Goal: Task Accomplishment & Management: Manage account settings

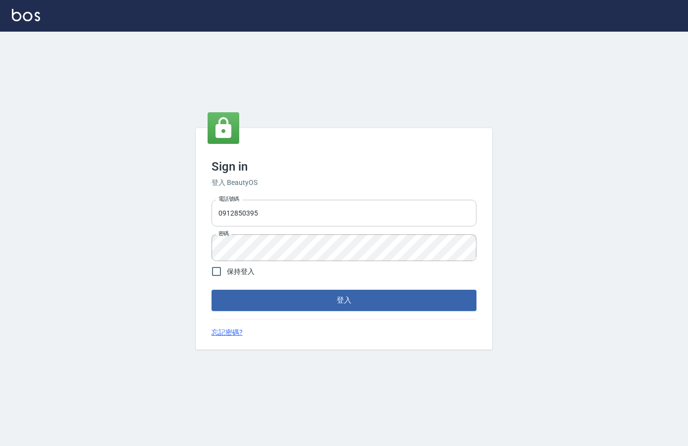
click at [319, 219] on input "0912850395" at bounding box center [344, 213] width 265 height 27
type input "0989187990"
click at [212, 290] on button "登入" at bounding box center [344, 300] width 265 height 21
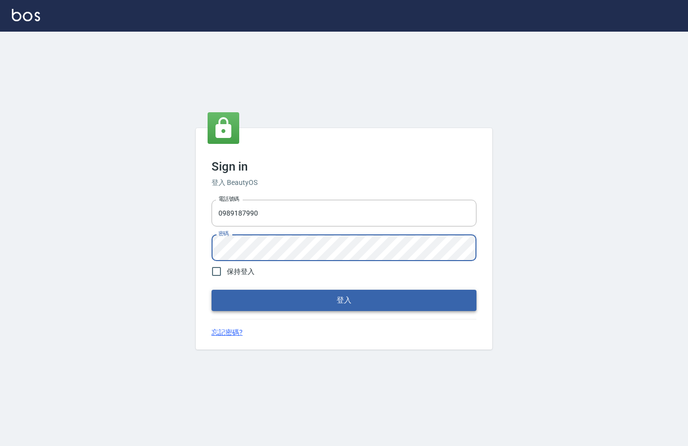
click at [438, 302] on button "登入" at bounding box center [344, 300] width 265 height 21
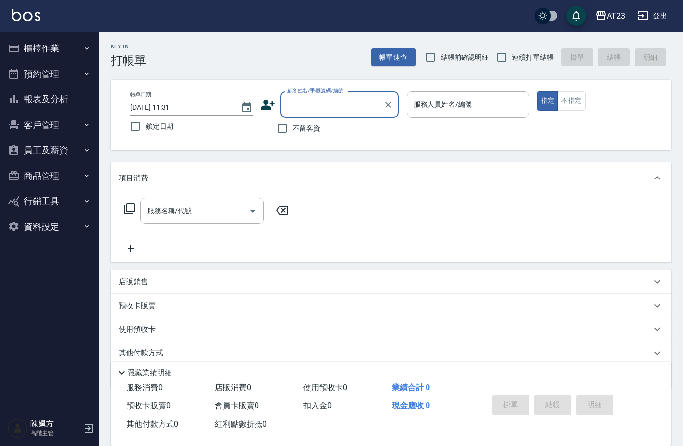
click at [55, 147] on button "員工及薪資" at bounding box center [49, 150] width 91 height 26
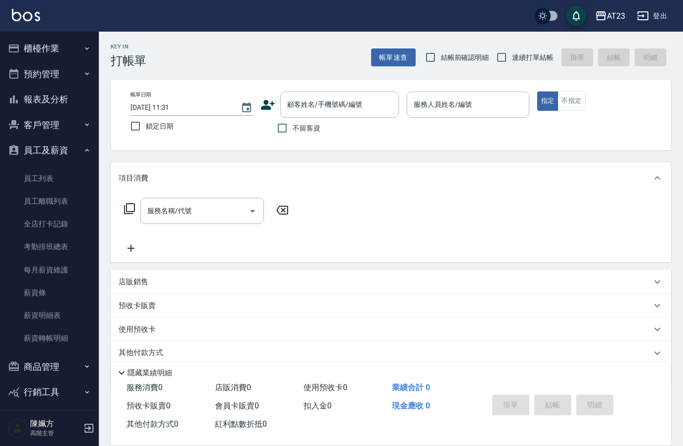
click at [44, 97] on button "報表及分析" at bounding box center [49, 100] width 91 height 26
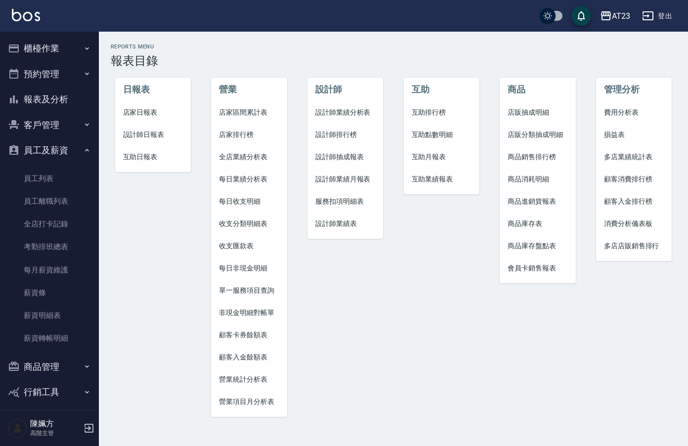
click at [46, 44] on button "櫃檯作業" at bounding box center [49, 49] width 91 height 26
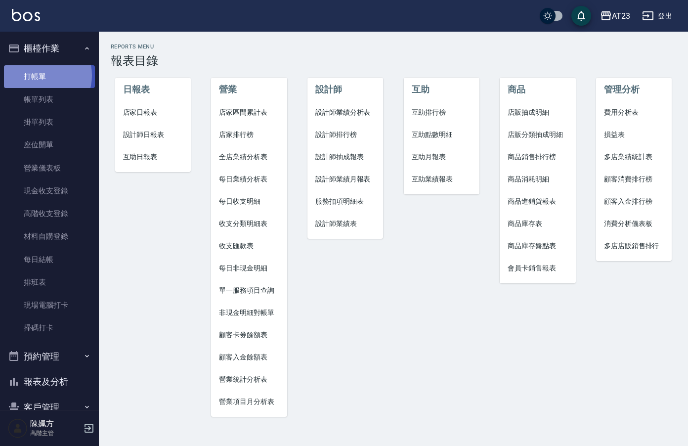
click at [40, 75] on link "打帳單" at bounding box center [49, 76] width 91 height 23
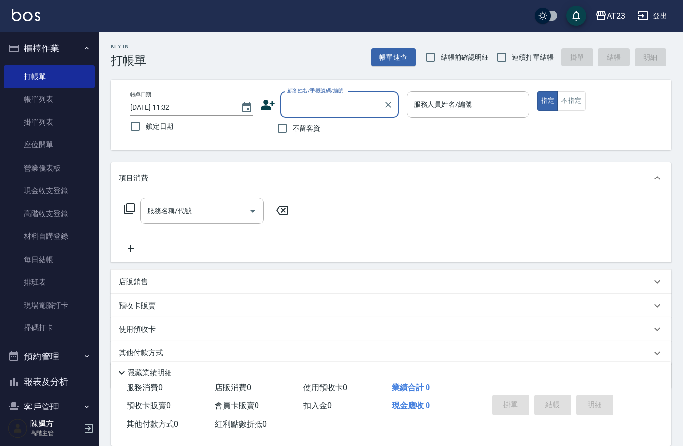
click at [450, 104] on div "服務人員姓名/編號 服務人員姓名/編號" at bounding box center [468, 104] width 122 height 26
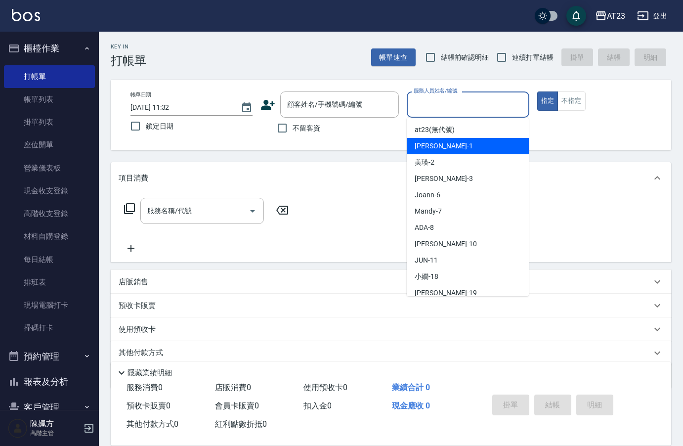
click at [450, 146] on div "[PERSON_NAME] -1" at bounding box center [468, 146] width 122 height 16
type input "[PERSON_NAME]-1"
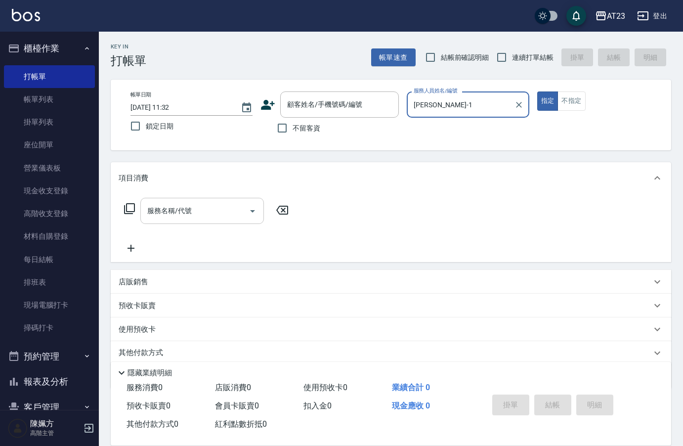
click at [218, 215] on input "服務名稱/代號" at bounding box center [195, 210] width 100 height 17
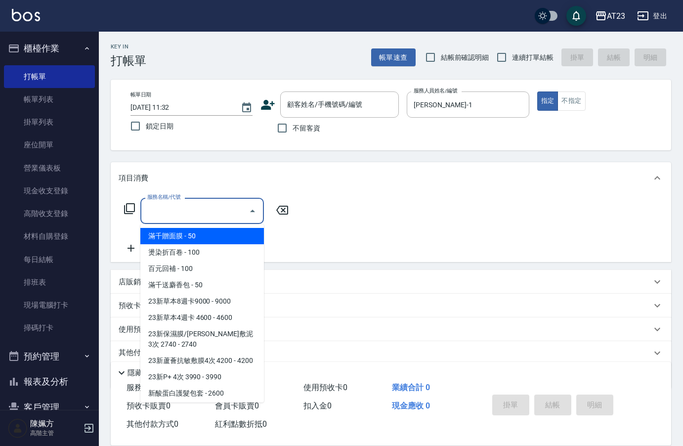
type input "1"
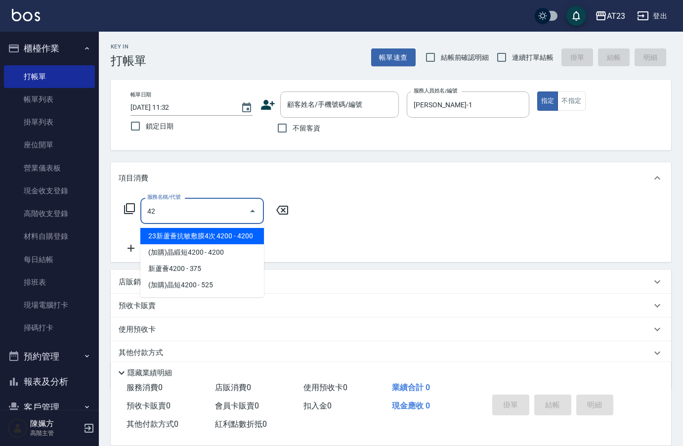
click at [227, 235] on span "23新蘆薈抗敏敷膜4次 4200 - 4200" at bounding box center [202, 236] width 124 height 16
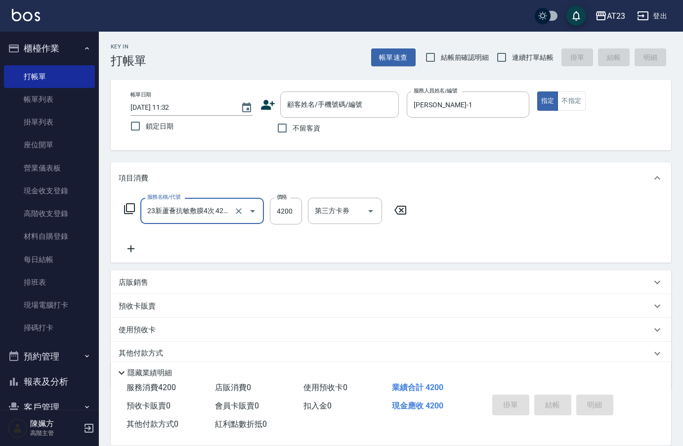
type input "23新蘆薈抗敏敷膜4次 4200(104)"
click at [130, 248] on icon at bounding box center [131, 249] width 25 height 12
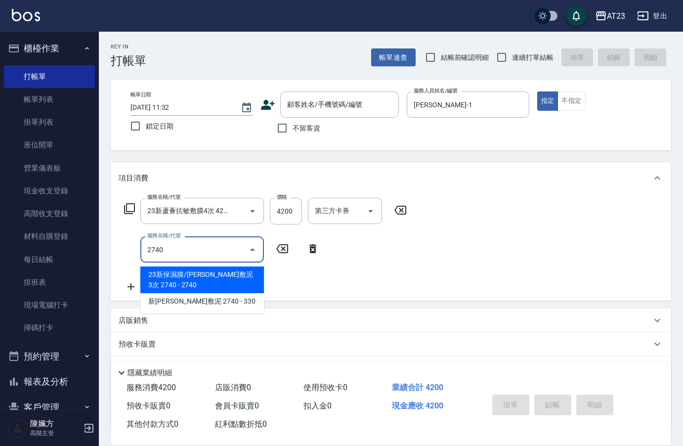
click at [241, 272] on span "23新保濕膜/[PERSON_NAME]敷泥3次 2740 - 2740" at bounding box center [202, 279] width 124 height 27
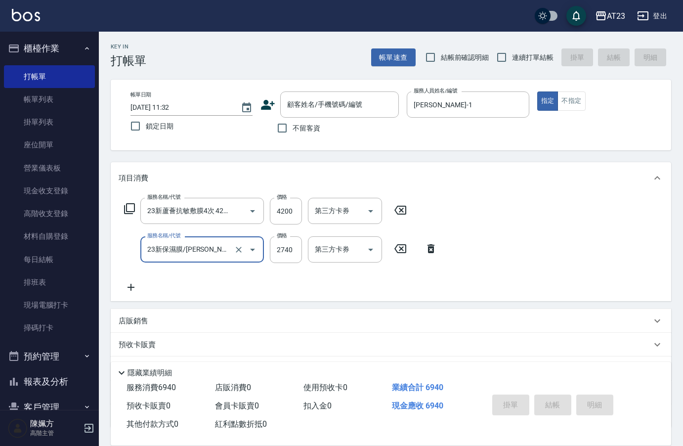
type input "23新保濕膜/[PERSON_NAME]敷泥3次 2740(103)"
click at [132, 287] on icon at bounding box center [131, 287] width 25 height 12
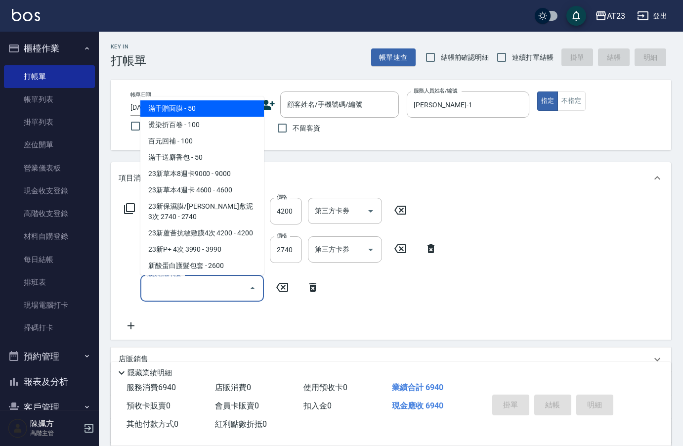
click at [176, 287] on input "服務名稱/代號" at bounding box center [195, 287] width 100 height 17
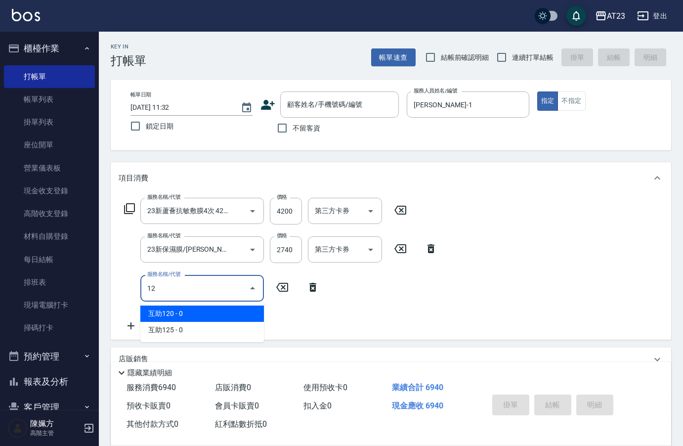
type input "1"
click at [227, 313] on span "23新草本4週卡 4600 - 4600" at bounding box center [202, 314] width 124 height 16
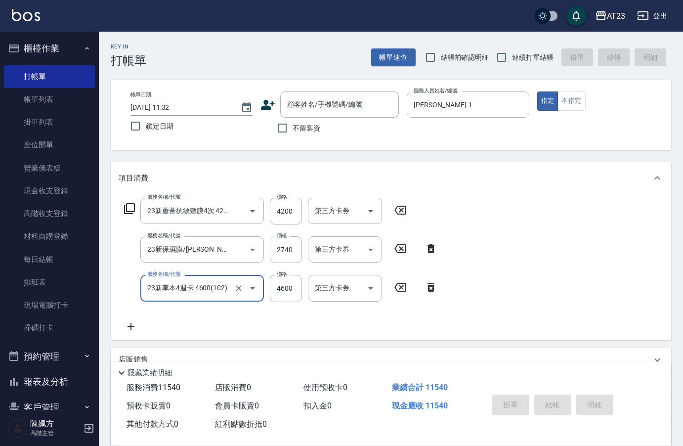
type input "23新草本4週卡 4600(102)"
click at [128, 327] on icon at bounding box center [131, 326] width 25 height 12
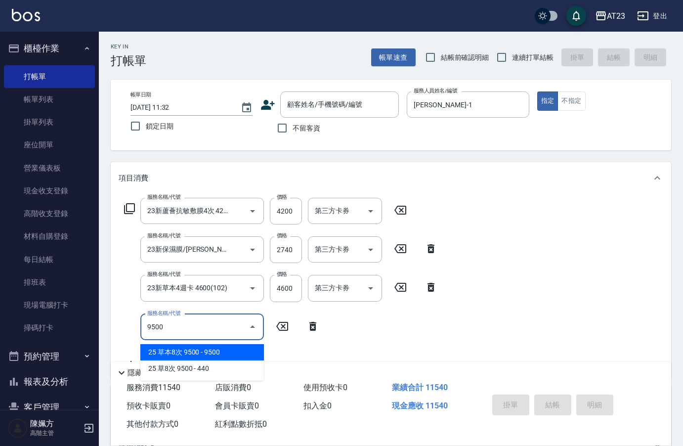
click at [178, 349] on span "25 草本8次 9500 - 9500" at bounding box center [202, 352] width 124 height 16
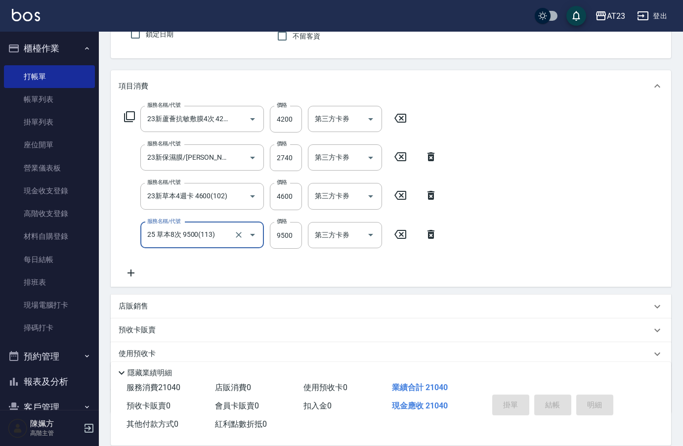
scroll to position [99, 0]
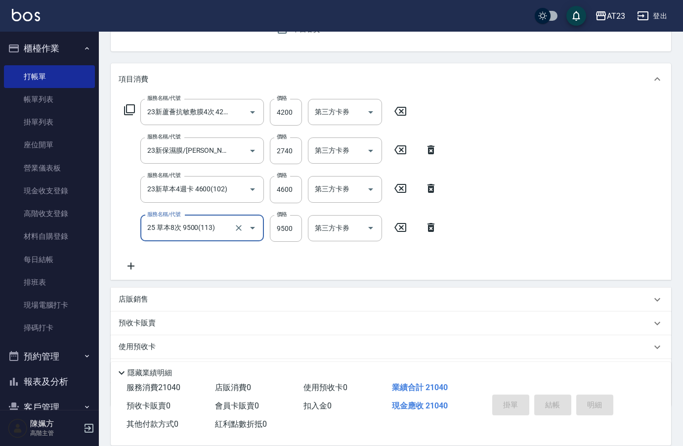
type input "25 草本8次 9500(113)"
click at [130, 266] on icon at bounding box center [131, 266] width 25 height 12
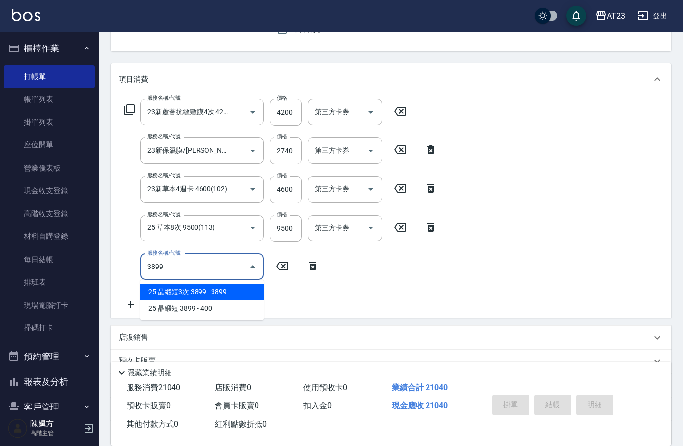
click at [205, 289] on span "25 晶緞短3次 3899 - 3899" at bounding box center [202, 292] width 124 height 16
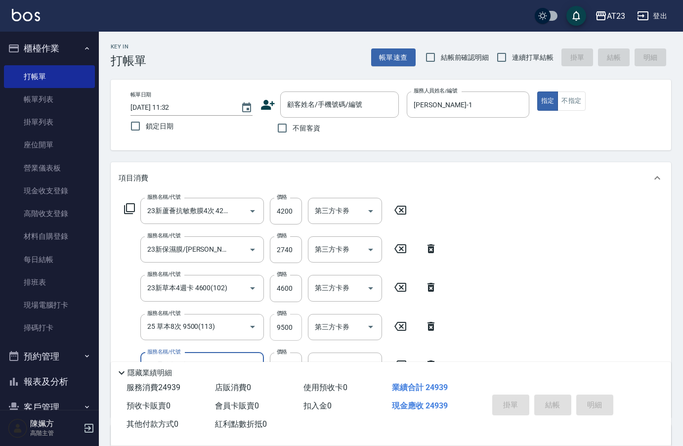
scroll to position [193, 0]
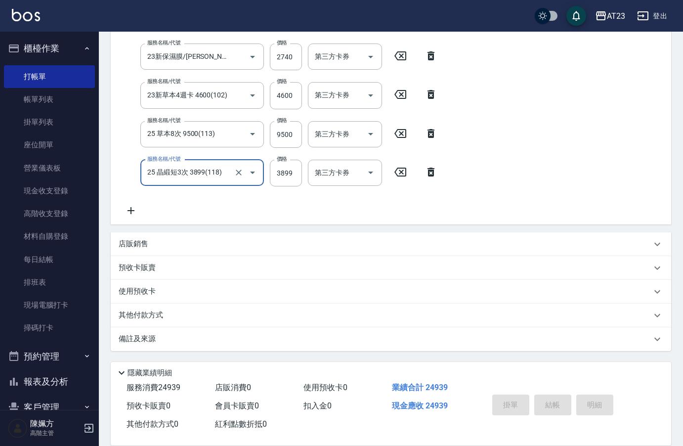
type input "25 晶緞短3次 3899(118)"
click at [409, 209] on div "服務名稱/代號 23新蘆薈抗敏敷膜4次 4200(104) 服務名稱/代號 價格 4200 價格 第三方卡券 第三方卡券 服務名稱/代號 23新保濕膜/[PE…" at bounding box center [281, 111] width 325 height 212
click at [145, 317] on p "其他付款方式" at bounding box center [143, 315] width 49 height 11
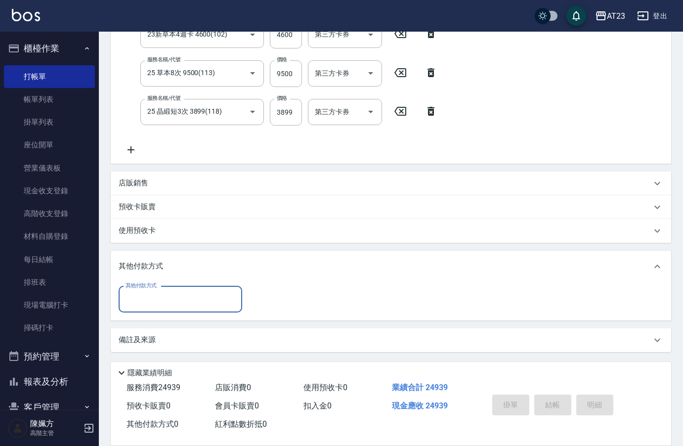
scroll to position [255, 0]
click at [610, 298] on div "其他付款方式 其他付款方式" at bounding box center [391, 298] width 545 height 26
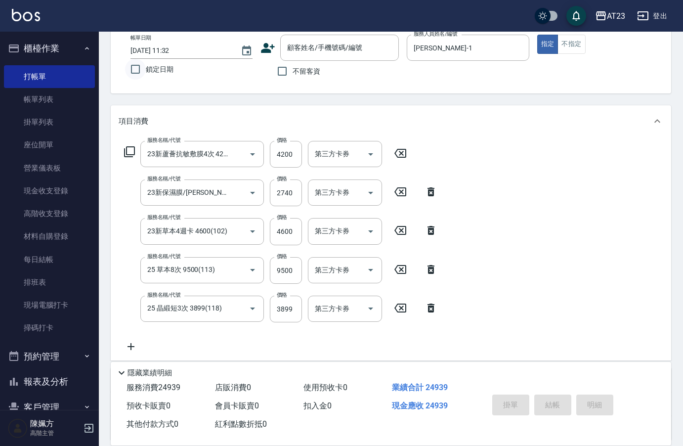
click at [140, 70] on input "鎖定日期" at bounding box center [135, 69] width 21 height 21
click at [133, 69] on input "鎖定日期" at bounding box center [135, 69] width 21 height 21
checkbox input "false"
type input "[DATE] 11:41"
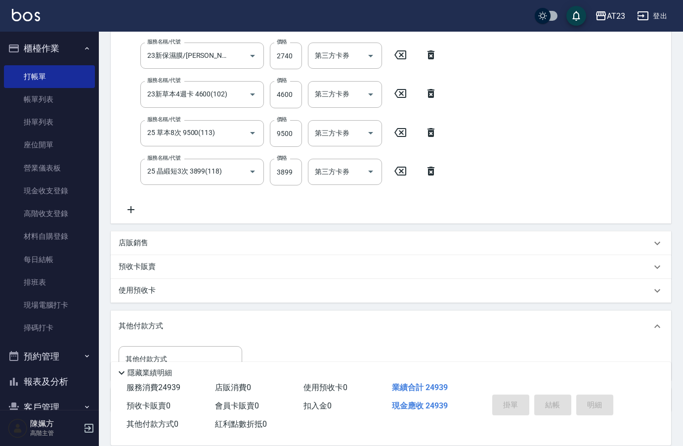
scroll to position [255, 0]
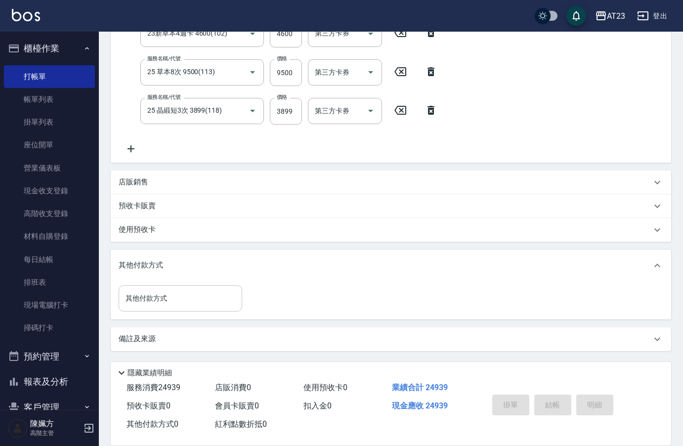
click at [180, 295] on input "其他付款方式" at bounding box center [180, 298] width 115 height 17
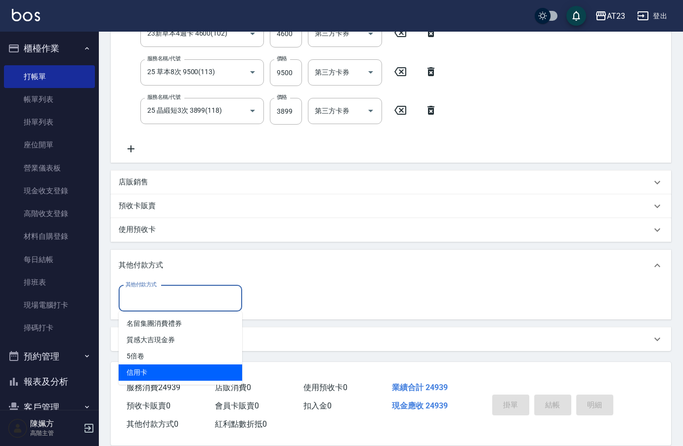
click at [186, 367] on span "信用卡" at bounding box center [181, 372] width 124 height 16
type input "信用卡"
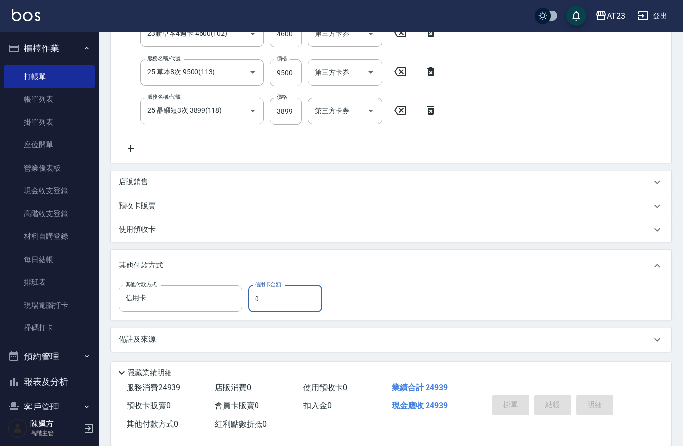
click at [317, 205] on div "預收卡販賣" at bounding box center [385, 206] width 533 height 10
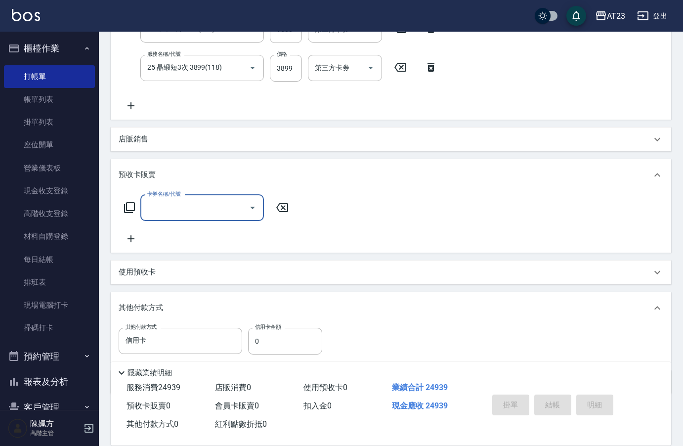
scroll to position [341, 0]
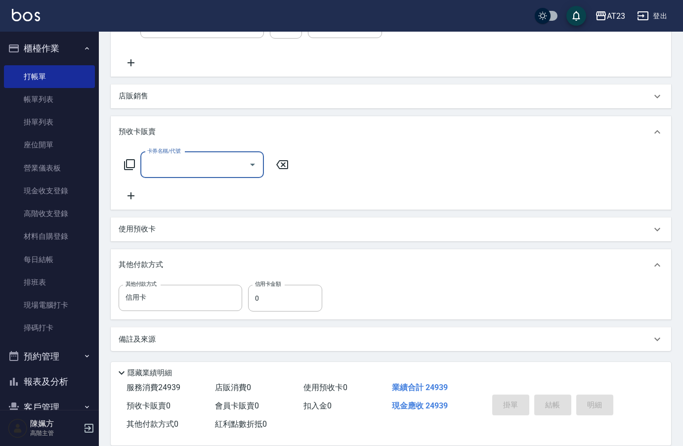
click at [538, 401] on div "掛單 結帳 明細" at bounding box center [552, 406] width 129 height 31
click at [139, 368] on p "隱藏業績明細" at bounding box center [150, 373] width 44 height 10
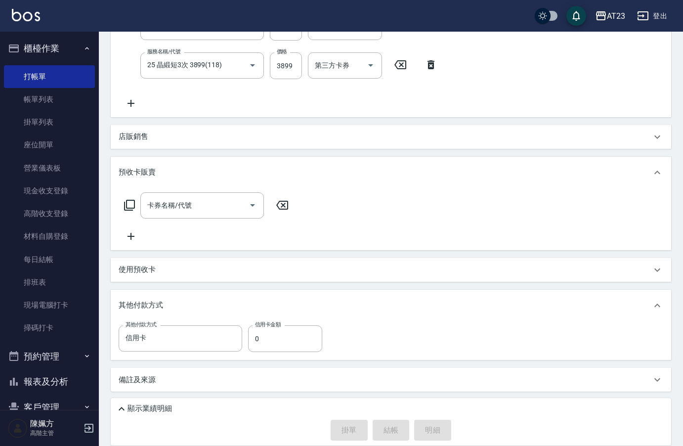
scroll to position [300, 0]
click at [147, 383] on p "備註及來源" at bounding box center [137, 380] width 37 height 10
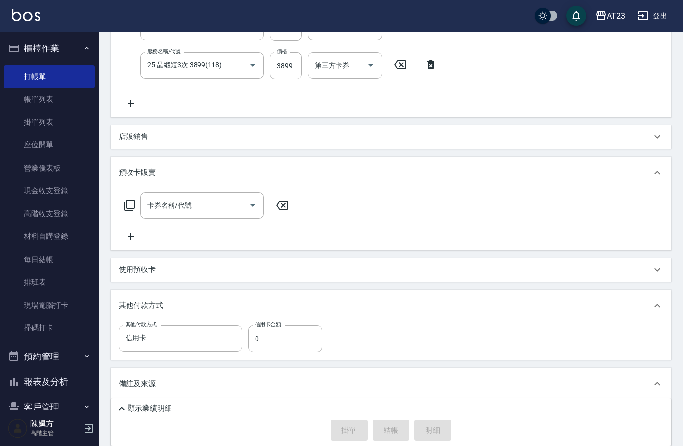
click at [150, 407] on p "顯示業績明細" at bounding box center [150, 408] width 44 height 10
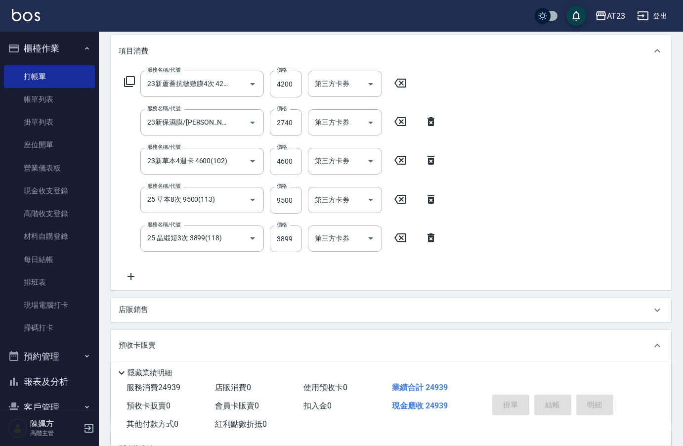
scroll to position [148, 0]
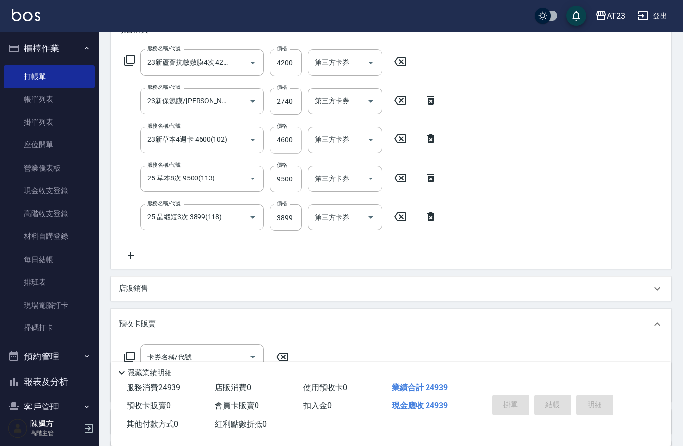
drag, startPoint x: 296, startPoint y: 145, endPoint x: 298, endPoint y: 192, distance: 46.5
click at [296, 146] on input "4600" at bounding box center [286, 140] width 32 height 27
click at [298, 185] on input "9500" at bounding box center [286, 179] width 32 height 27
click at [296, 220] on input "3899" at bounding box center [286, 217] width 32 height 27
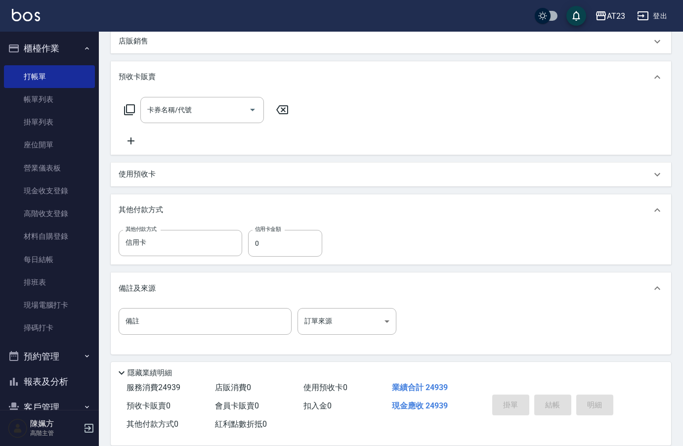
scroll to position [399, 0]
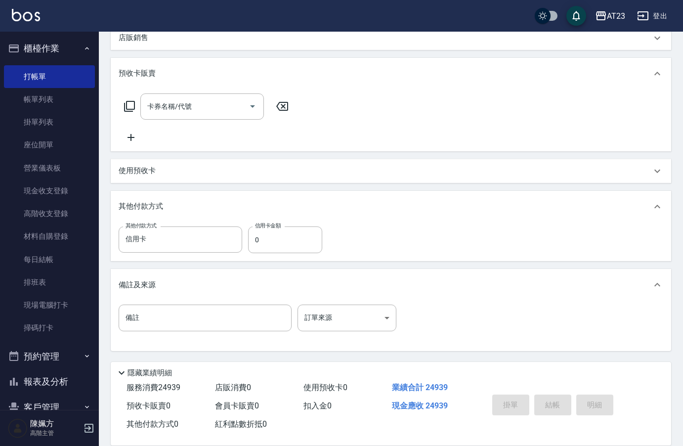
click at [598, 350] on div "備註 備註 訂單來源 ​ 訂單來源" at bounding box center [391, 326] width 561 height 50
click at [572, 409] on div "掛單 結帳 明細" at bounding box center [552, 406] width 129 height 31
click at [554, 401] on div "掛單 結帳 明細" at bounding box center [552, 406] width 129 height 31
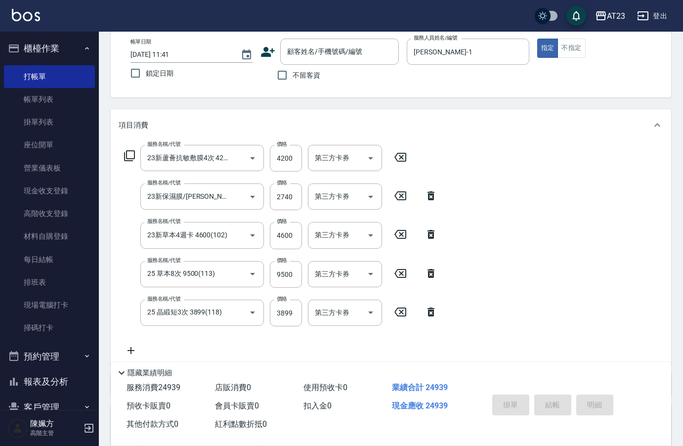
scroll to position [3, 0]
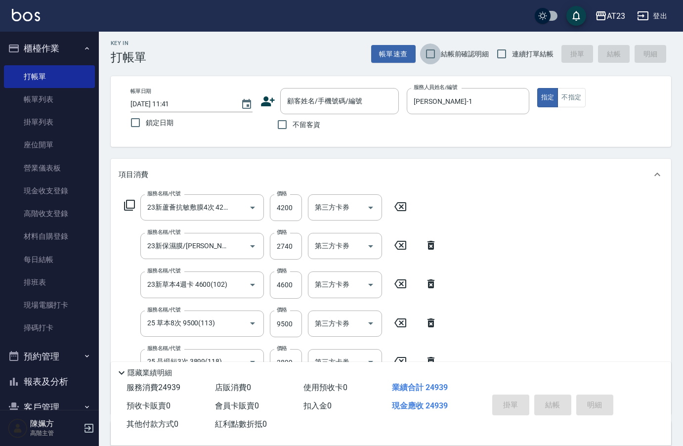
click at [427, 53] on input "結帳前確認明細" at bounding box center [430, 54] width 21 height 21
click at [429, 54] on input "結帳前確認明細" at bounding box center [430, 54] width 21 height 21
checkbox input "false"
click at [170, 121] on span "鎖定日期" at bounding box center [160, 123] width 28 height 10
click at [146, 121] on input "鎖定日期" at bounding box center [135, 122] width 21 height 21
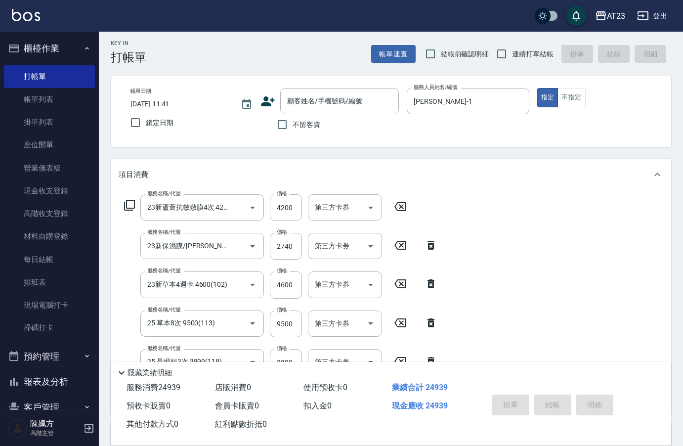
checkbox input "true"
click at [312, 123] on span "不留客資" at bounding box center [307, 125] width 28 height 10
click at [293, 123] on input "不留客資" at bounding box center [282, 124] width 21 height 21
checkbox input "true"
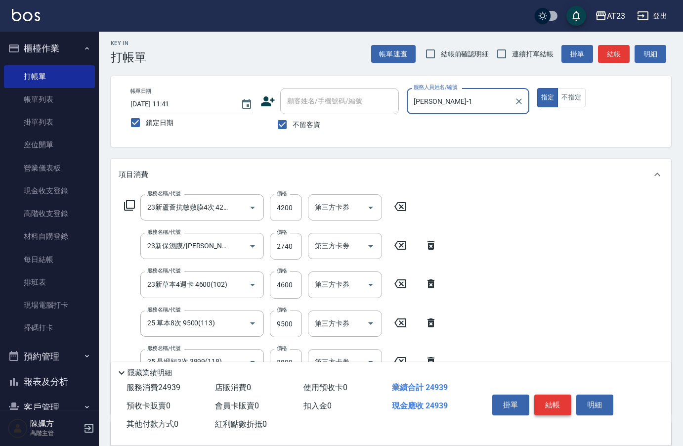
click at [553, 403] on button "結帳" at bounding box center [552, 404] width 37 height 21
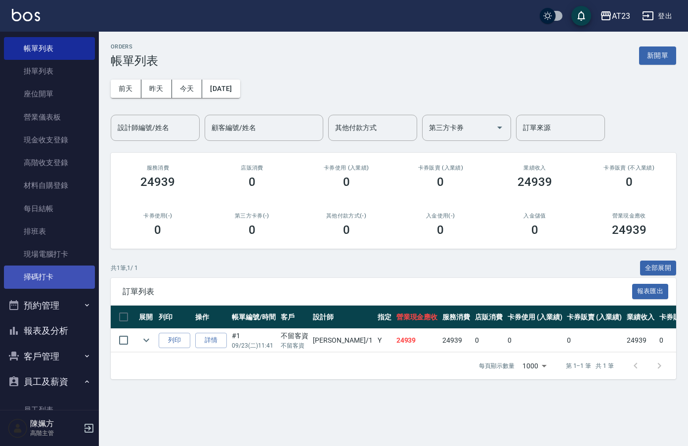
scroll to position [99, 0]
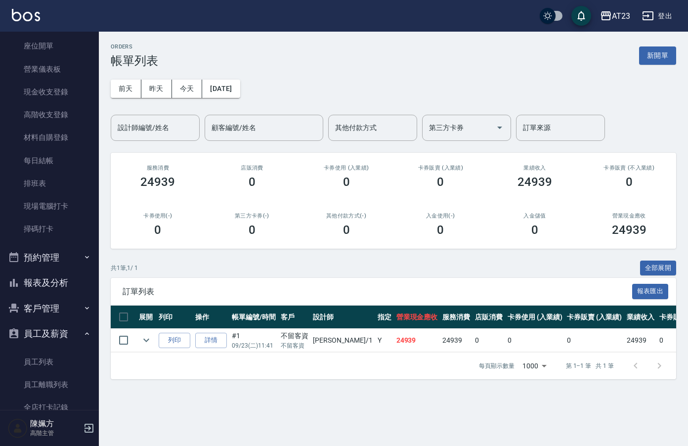
click at [50, 285] on button "報表及分析" at bounding box center [49, 283] width 91 height 26
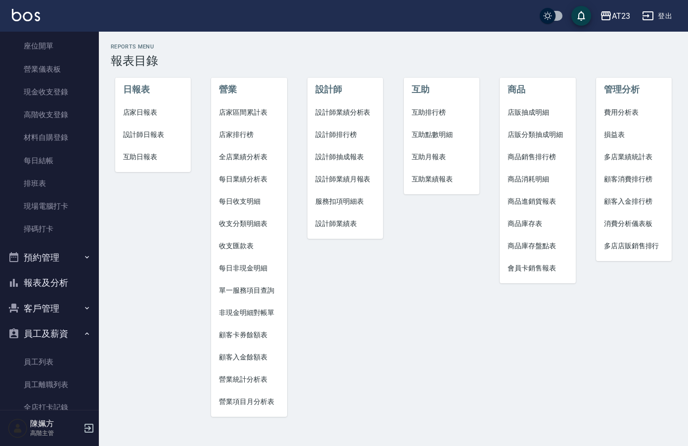
click at [171, 132] on span "設計師日報表" at bounding box center [153, 135] width 60 height 10
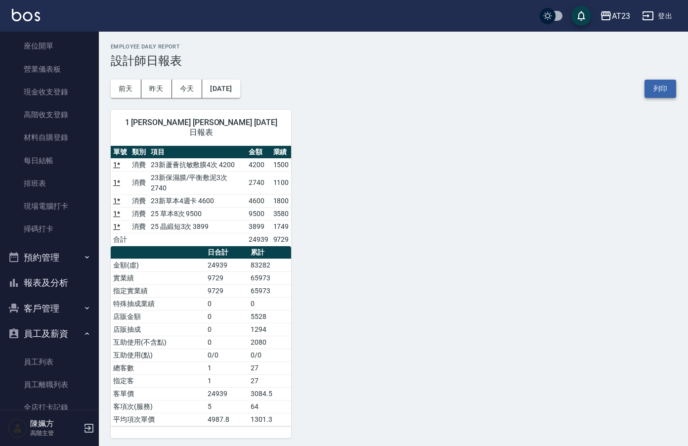
drag, startPoint x: 670, startPoint y: 85, endPoint x: 100, endPoint y: 389, distance: 646.2
click at [669, 85] on button "列印" at bounding box center [661, 89] width 32 height 18
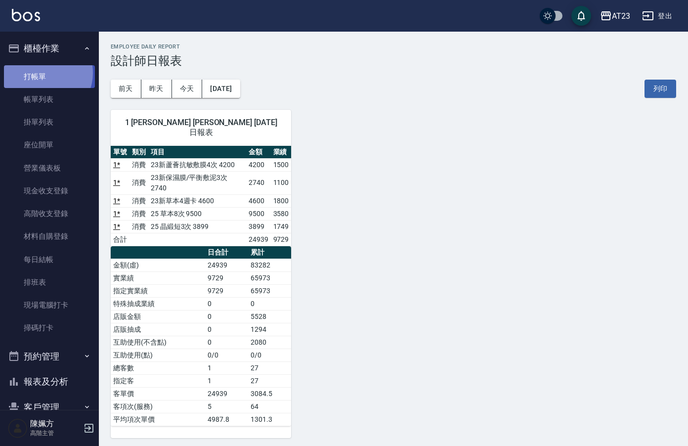
click at [42, 73] on link "打帳單" at bounding box center [49, 76] width 91 height 23
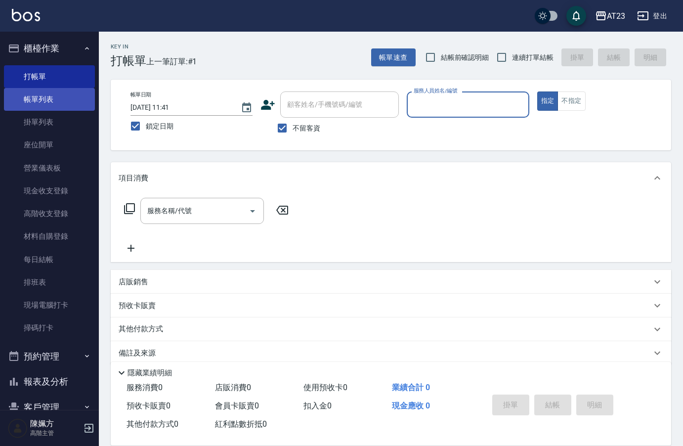
click at [45, 101] on link "帳單列表" at bounding box center [49, 99] width 91 height 23
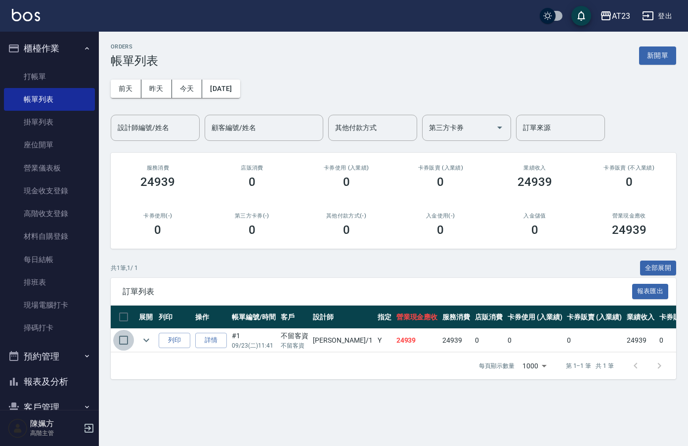
click at [129, 341] on input "checkbox" at bounding box center [123, 340] width 21 height 21
checkbox input "true"
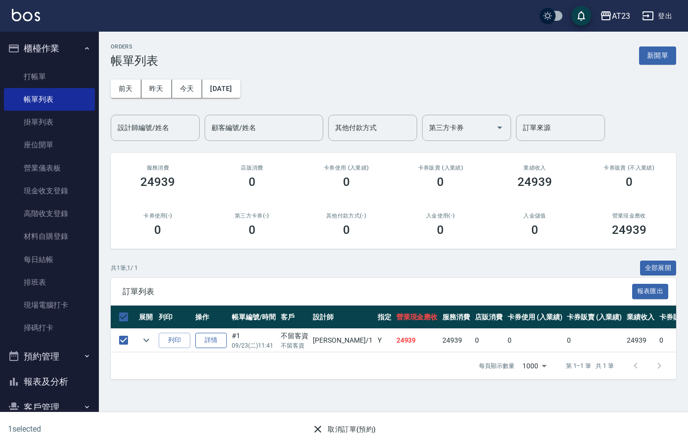
drag, startPoint x: 295, startPoint y: 334, endPoint x: 203, endPoint y: 344, distance: 92.0
click at [290, 334] on div "不留客資" at bounding box center [295, 336] width 28 height 10
click at [207, 341] on link "詳情" at bounding box center [211, 340] width 32 height 15
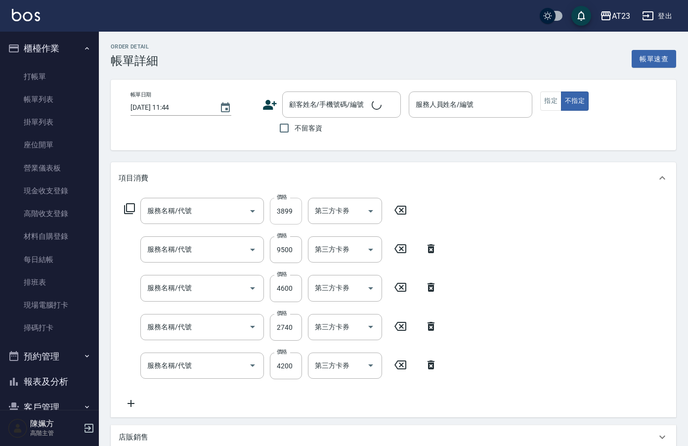
type input "[DATE] 11:41"
checkbox input "true"
type input "[PERSON_NAME]-1"
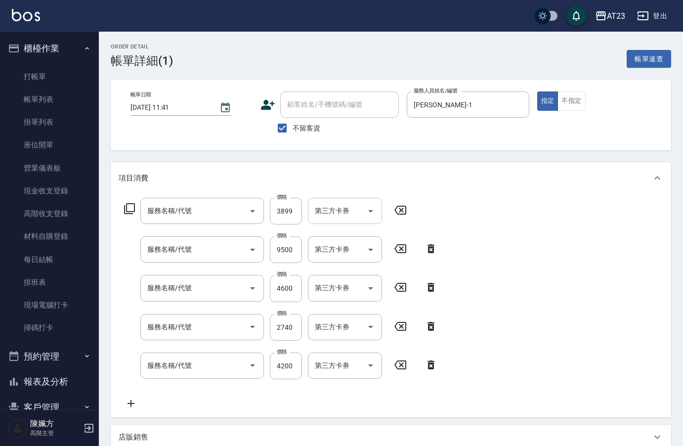
type input "25 晶緞短3次 3899(118)"
type input "25 草本8次 9500(113)"
type input "23新草本4週卡 4600(102)"
type input "23新保濕膜/[PERSON_NAME]敷泥3次 2740(103)"
type input "23新蘆薈抗敏敷膜4次 4200(104)"
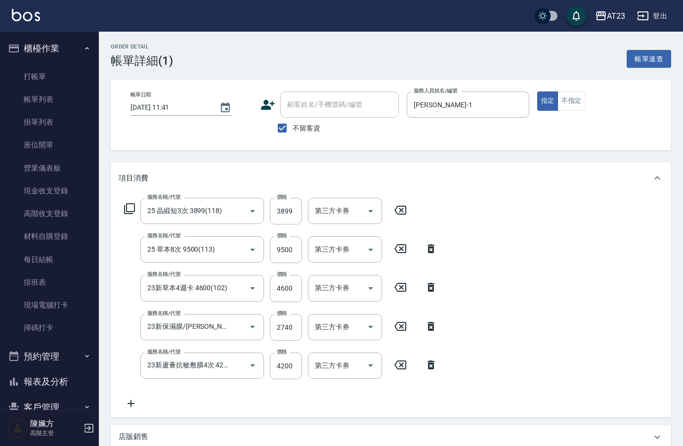
click at [398, 209] on icon at bounding box center [400, 210] width 25 height 12
click at [399, 247] on icon at bounding box center [400, 248] width 25 height 12
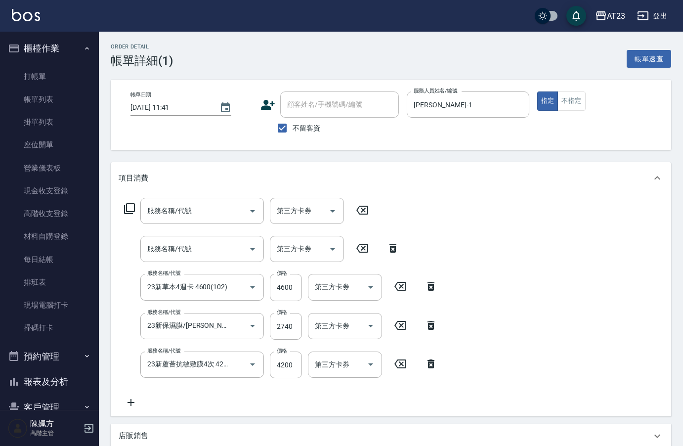
drag, startPoint x: 398, startPoint y: 281, endPoint x: 398, endPoint y: 338, distance: 56.4
click at [398, 283] on icon at bounding box center [400, 286] width 25 height 12
click at [401, 324] on icon at bounding box center [400, 325] width 25 height 12
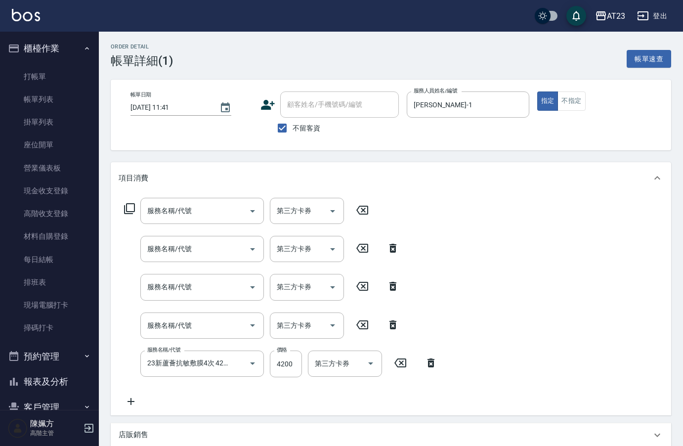
click at [400, 363] on icon at bounding box center [400, 362] width 12 height 9
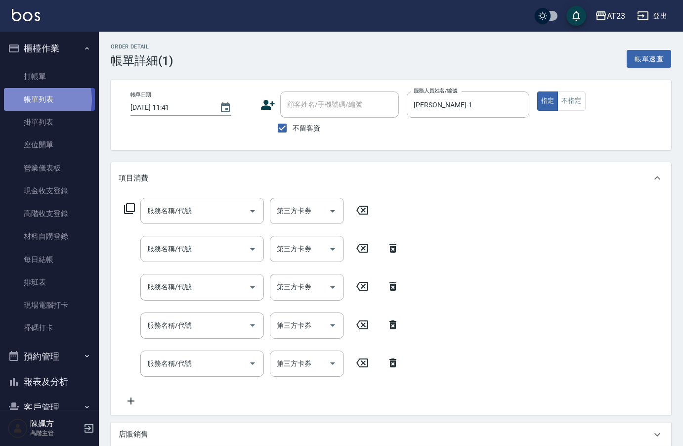
click at [35, 100] on link "帳單列表" at bounding box center [49, 99] width 91 height 23
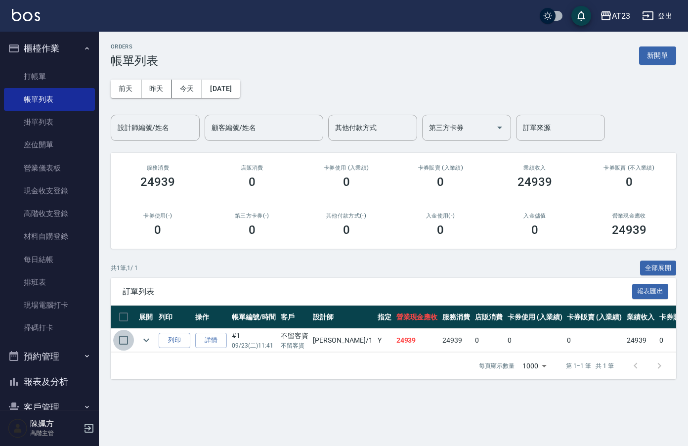
click at [128, 338] on input "checkbox" at bounding box center [123, 340] width 21 height 21
checkbox input "true"
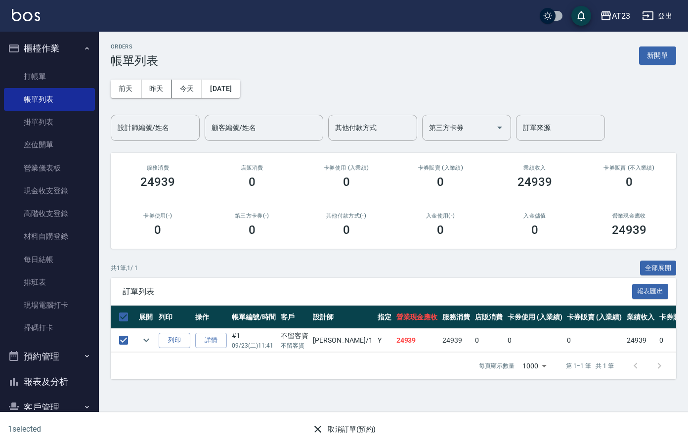
click at [347, 429] on button "取消訂單(預約)" at bounding box center [344, 429] width 72 height 18
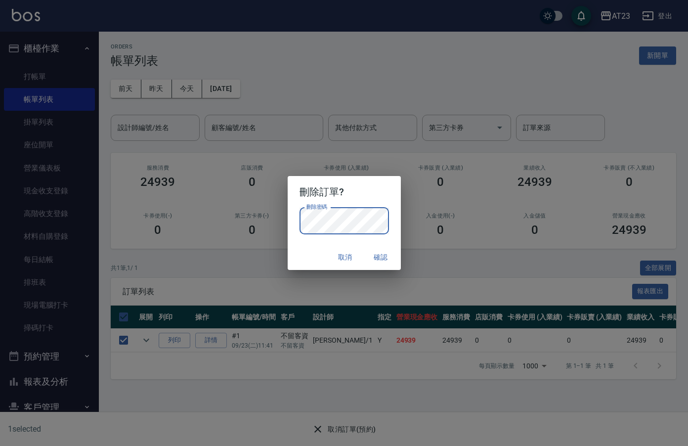
click at [378, 256] on button "確認" at bounding box center [381, 257] width 32 height 18
checkbox input "false"
click at [348, 257] on button "取消" at bounding box center [346, 257] width 32 height 18
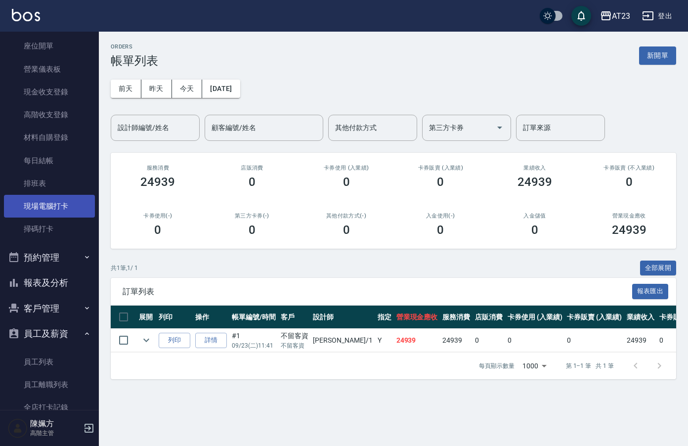
scroll to position [148, 0]
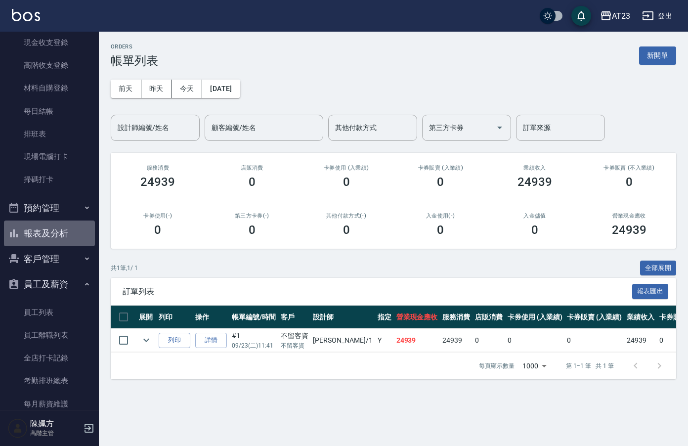
click at [58, 228] on button "報表及分析" at bounding box center [49, 233] width 91 height 26
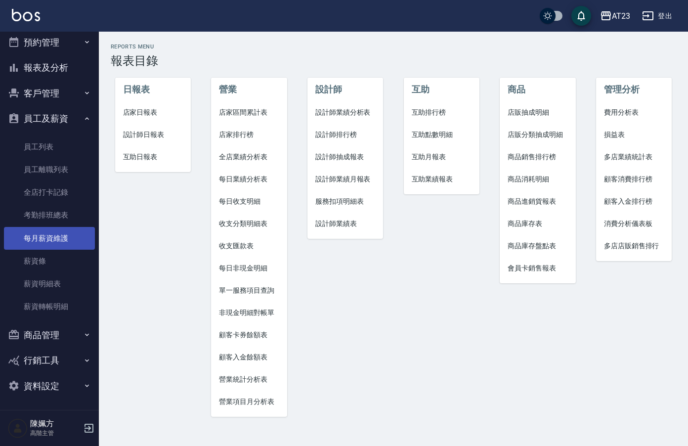
scroll to position [314, 0]
click at [54, 332] on button "商品管理" at bounding box center [49, 335] width 91 height 26
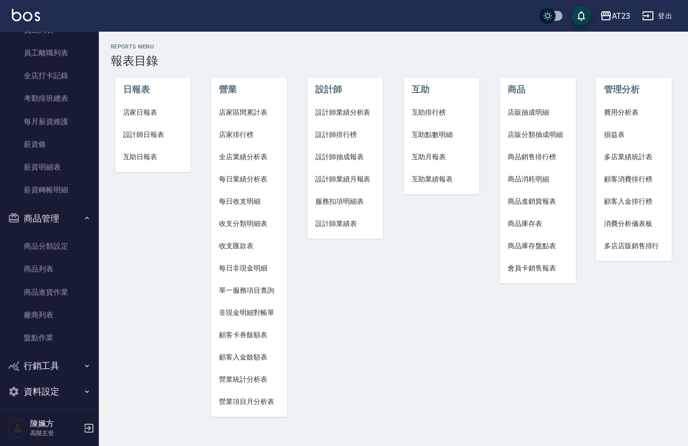
scroll to position [437, 0]
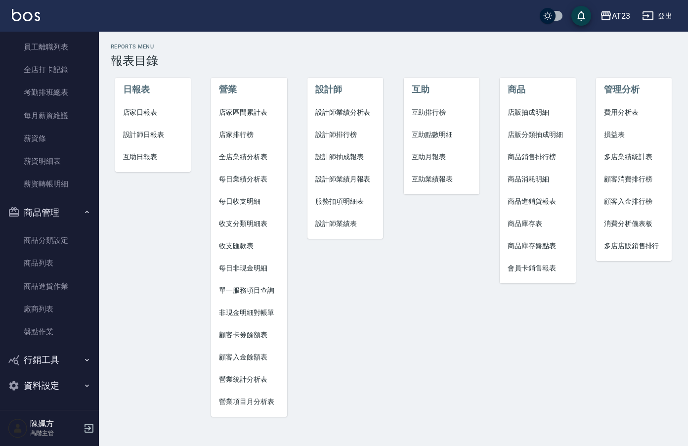
click at [47, 382] on button "資料設定" at bounding box center [49, 386] width 91 height 26
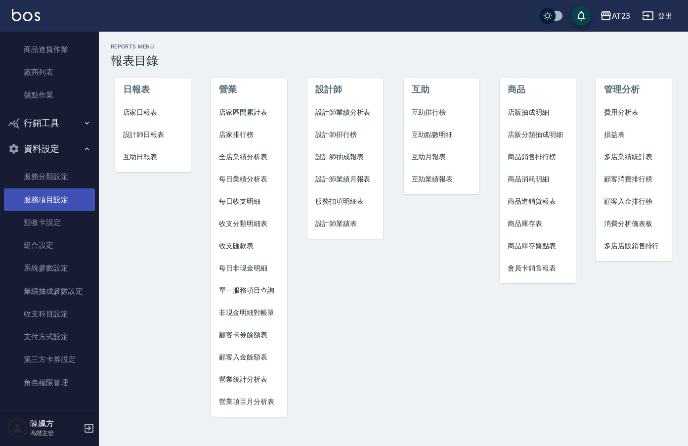
click at [53, 194] on link "服務項目設定" at bounding box center [49, 199] width 91 height 23
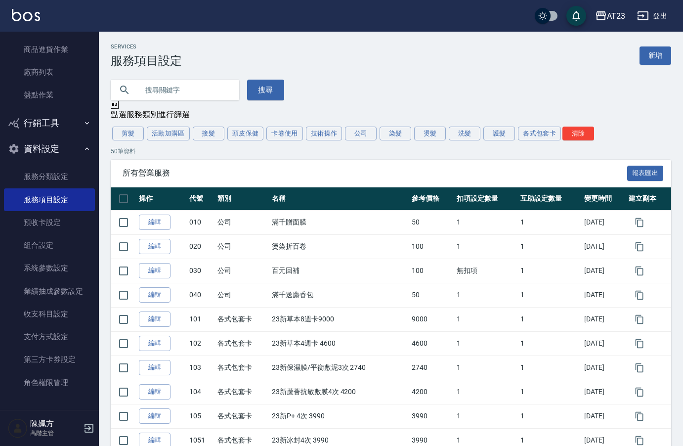
click at [647, 15] on icon "button" at bounding box center [643, 16] width 12 height 12
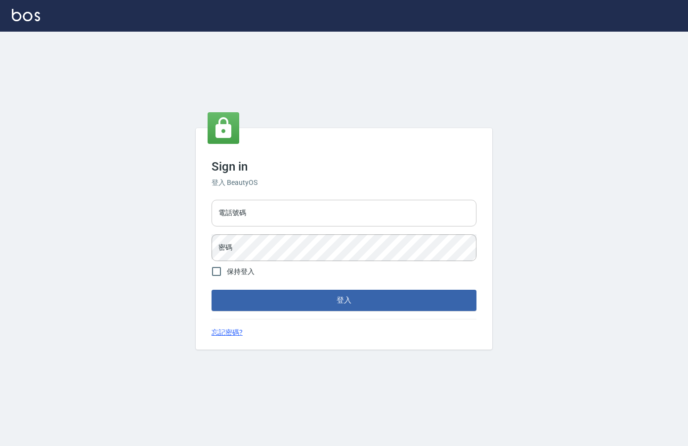
type input "0912850395"
click at [322, 220] on input "0912850395" at bounding box center [344, 213] width 265 height 27
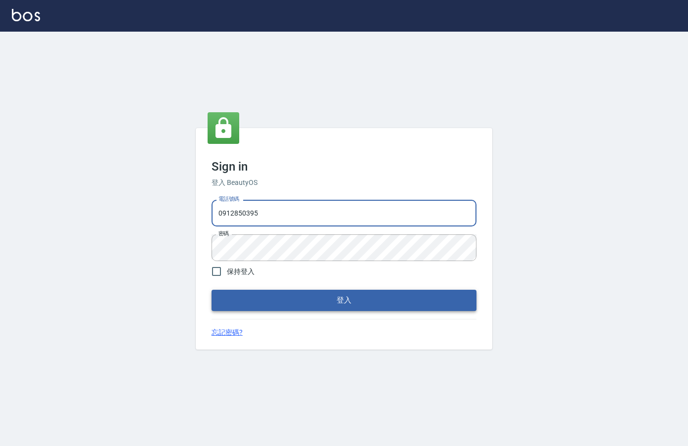
click at [336, 308] on button "登入" at bounding box center [344, 300] width 265 height 21
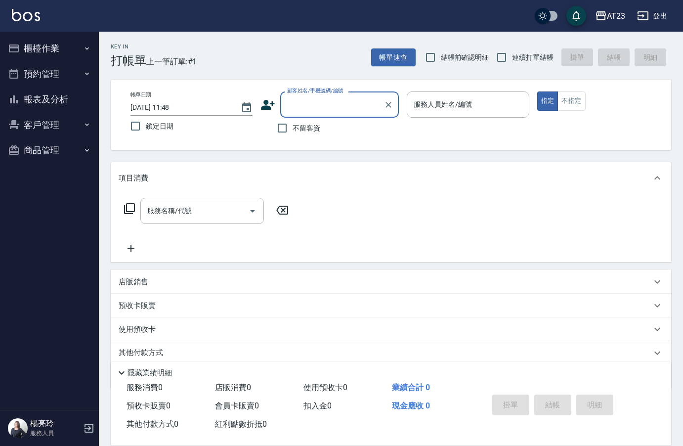
click at [51, 44] on button "櫃檯作業" at bounding box center [49, 49] width 91 height 26
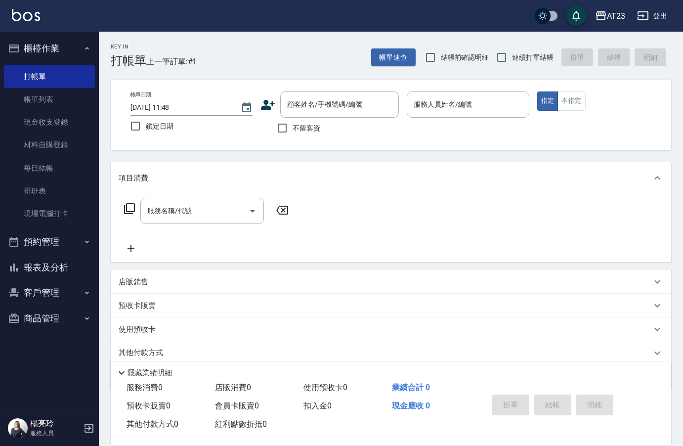
click at [51, 238] on button "預約管理" at bounding box center [49, 242] width 91 height 26
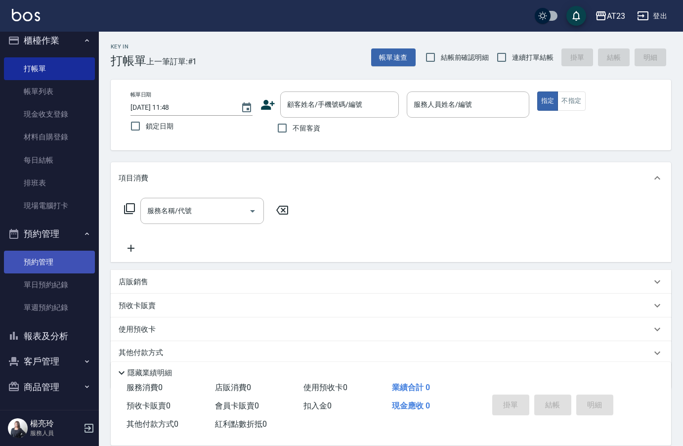
scroll to position [9, 0]
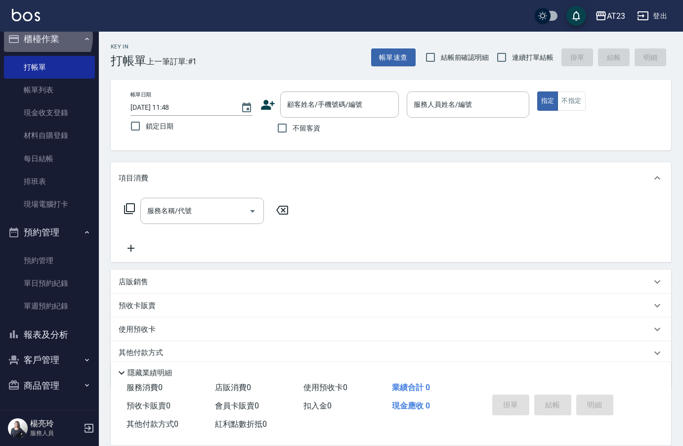
click at [43, 37] on button "櫃檯作業" at bounding box center [49, 39] width 91 height 26
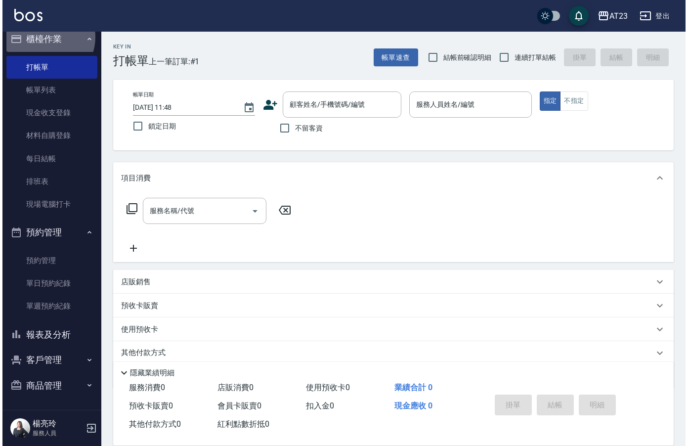
scroll to position [0, 0]
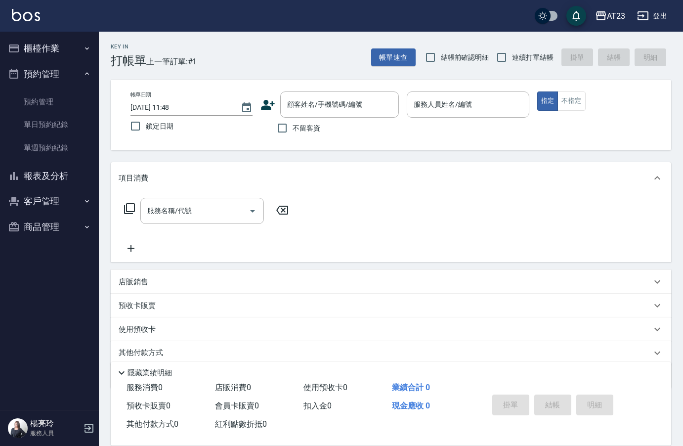
click at [43, 37] on button "櫃檯作業" at bounding box center [49, 49] width 91 height 26
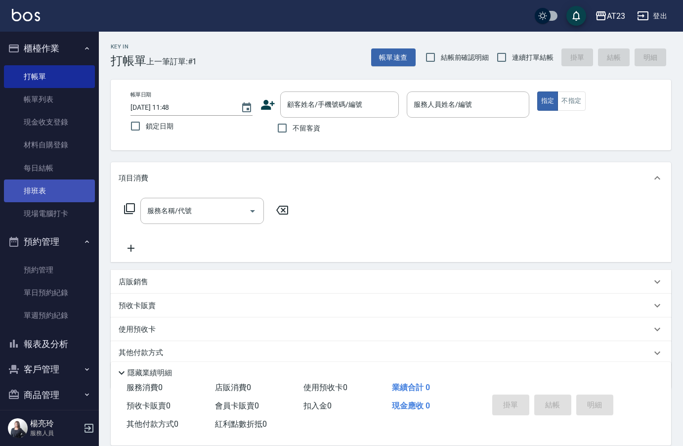
click at [37, 187] on link "排班表" at bounding box center [49, 190] width 91 height 23
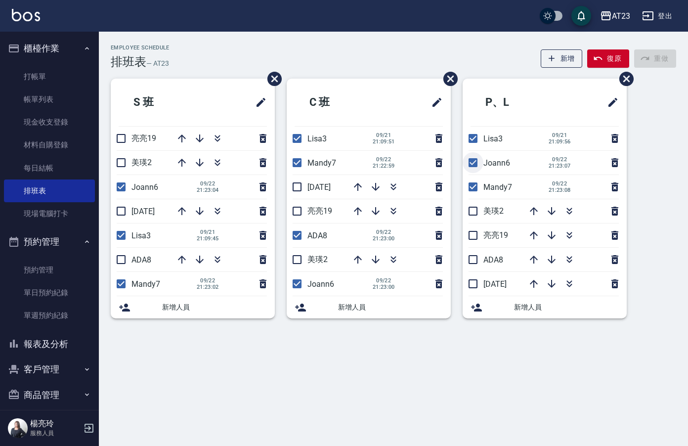
click at [476, 165] on input "checkbox" at bounding box center [473, 162] width 21 height 21
checkbox input "false"
click at [567, 162] on icon "button" at bounding box center [570, 163] width 12 height 12
